Goal: Information Seeking & Learning: Find specific page/section

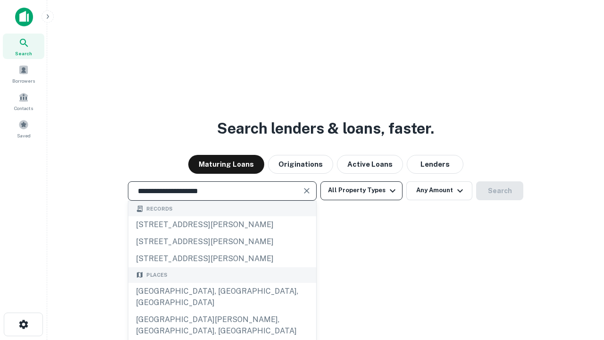
click at [222, 311] on div "[GEOGRAPHIC_DATA], [GEOGRAPHIC_DATA], [GEOGRAPHIC_DATA]" at bounding box center [222, 296] width 188 height 28
click at [361, 190] on button "All Property Types" at bounding box center [361, 190] width 82 height 19
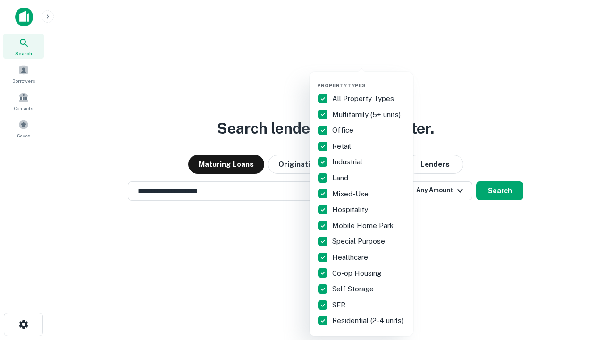
type input "**********"
click at [369, 79] on button "button" at bounding box center [369, 79] width 104 height 0
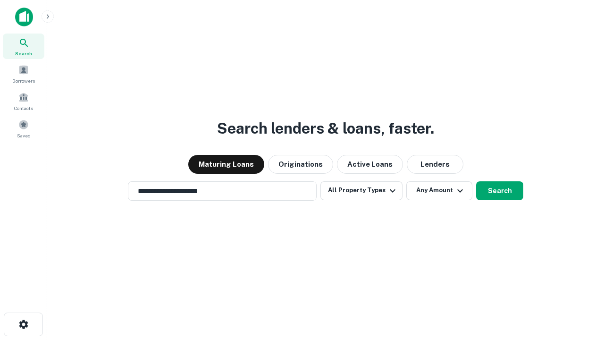
scroll to position [15, 0]
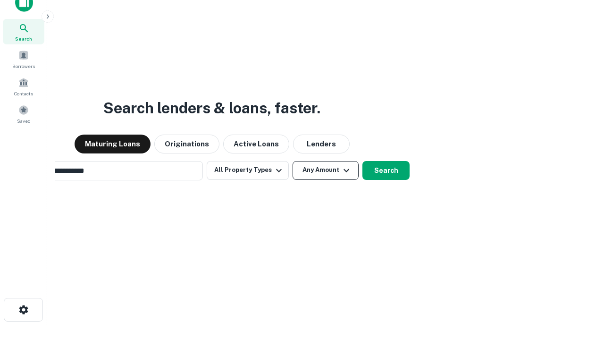
click at [292, 161] on button "Any Amount" at bounding box center [325, 170] width 66 height 19
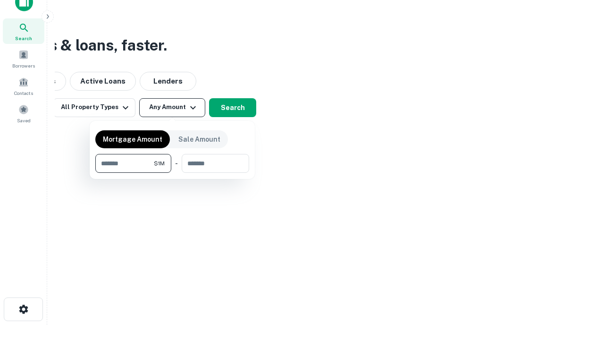
type input "*******"
click at [172, 173] on button "button" at bounding box center [172, 173] width 154 height 0
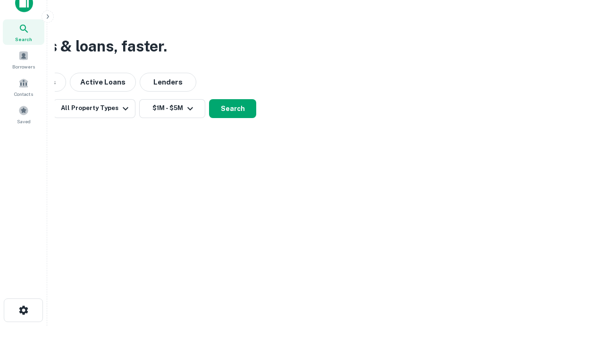
scroll to position [6, 174]
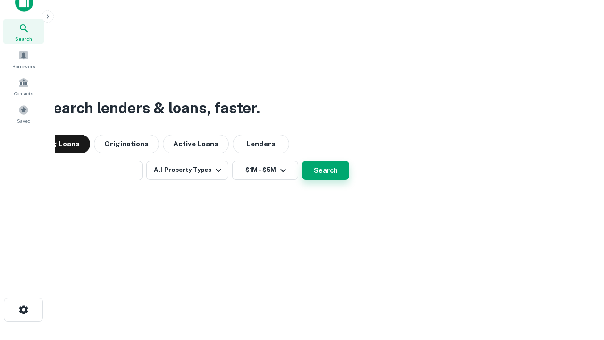
click at [302, 161] on button "Search" at bounding box center [325, 170] width 47 height 19
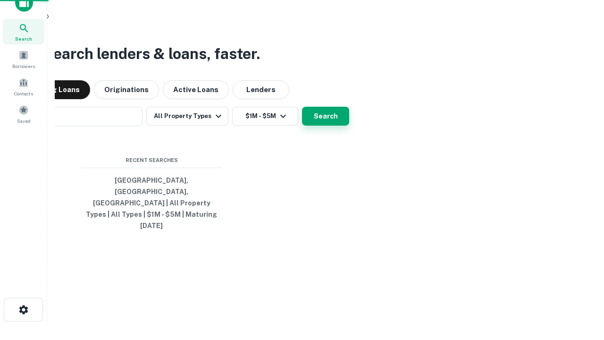
scroll to position [25, 267]
